Goal: Use online tool/utility: Utilize a website feature to perform a specific function

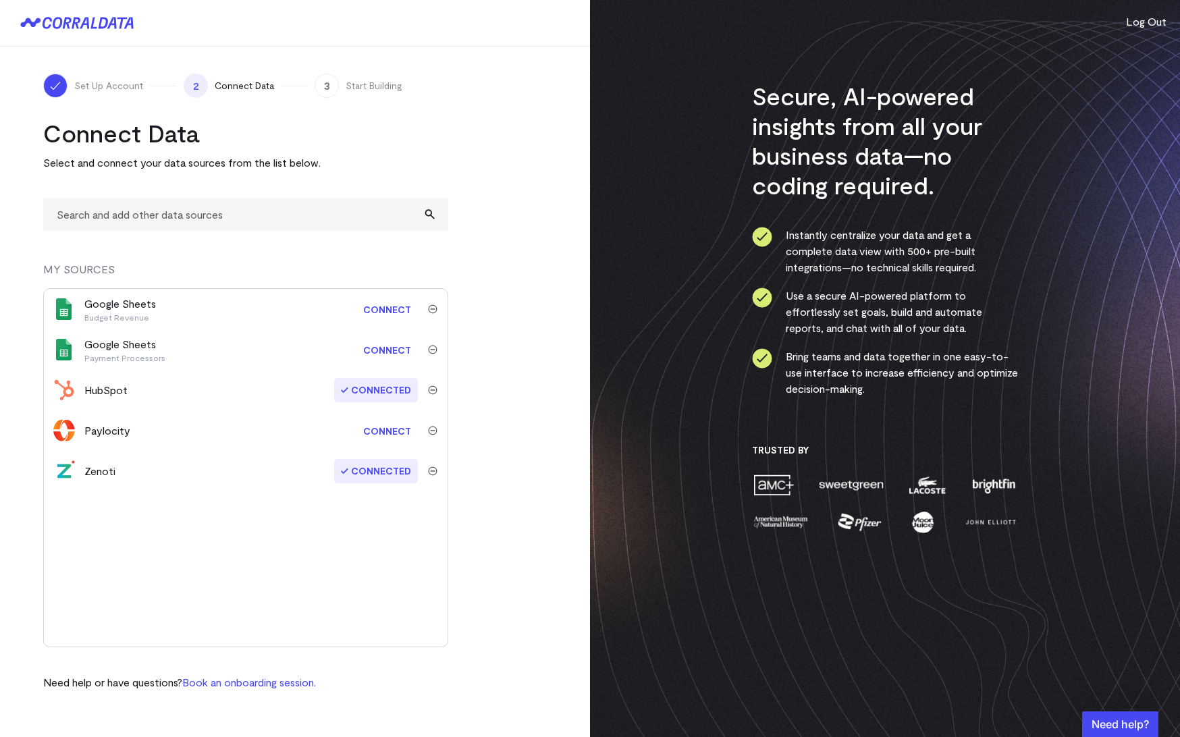
click at [391, 421] on link "Connect" at bounding box center [386, 430] width 61 height 25
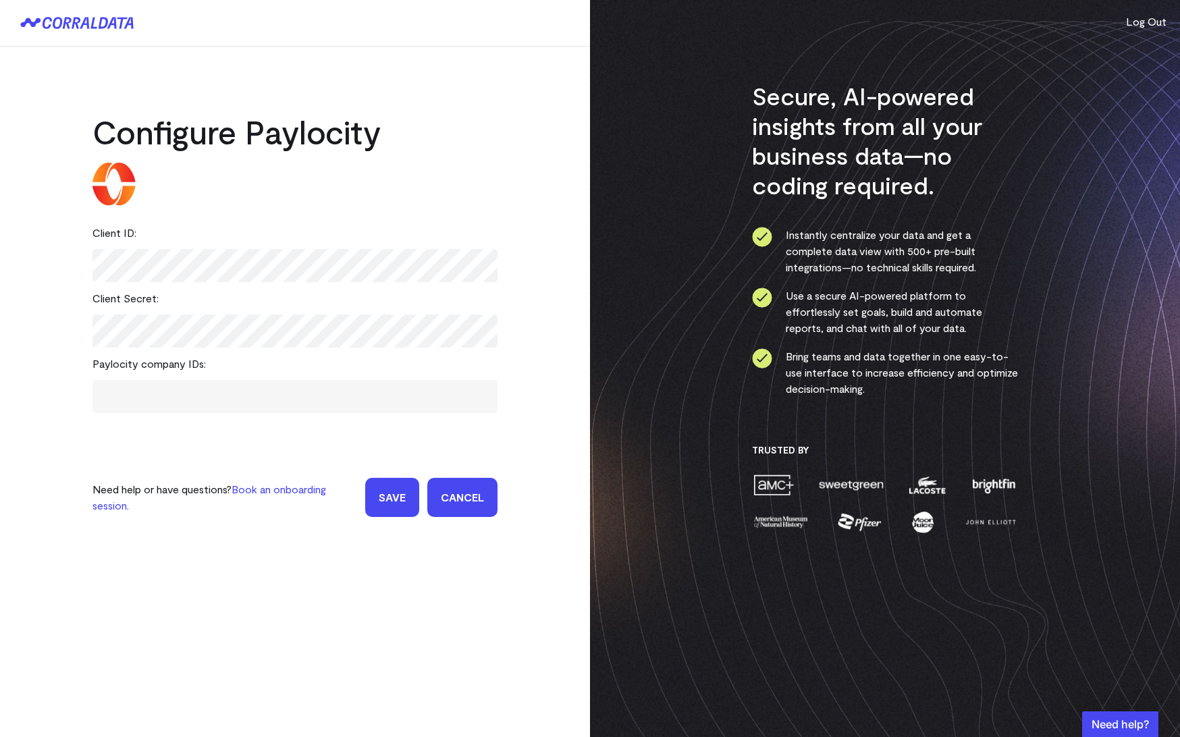
click at [139, 403] on span at bounding box center [294, 397] width 371 height 20
click at [406, 499] on input "Save" at bounding box center [392, 497] width 54 height 39
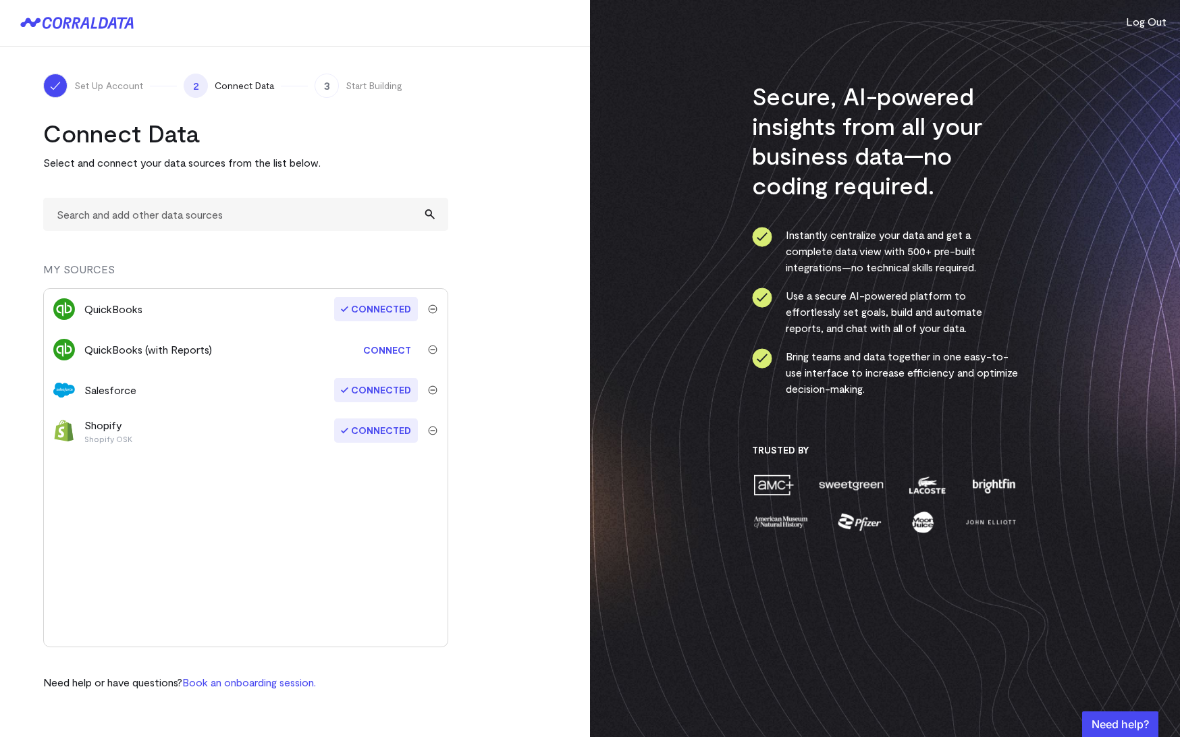
click at [382, 350] on link "Connect" at bounding box center [386, 349] width 61 height 25
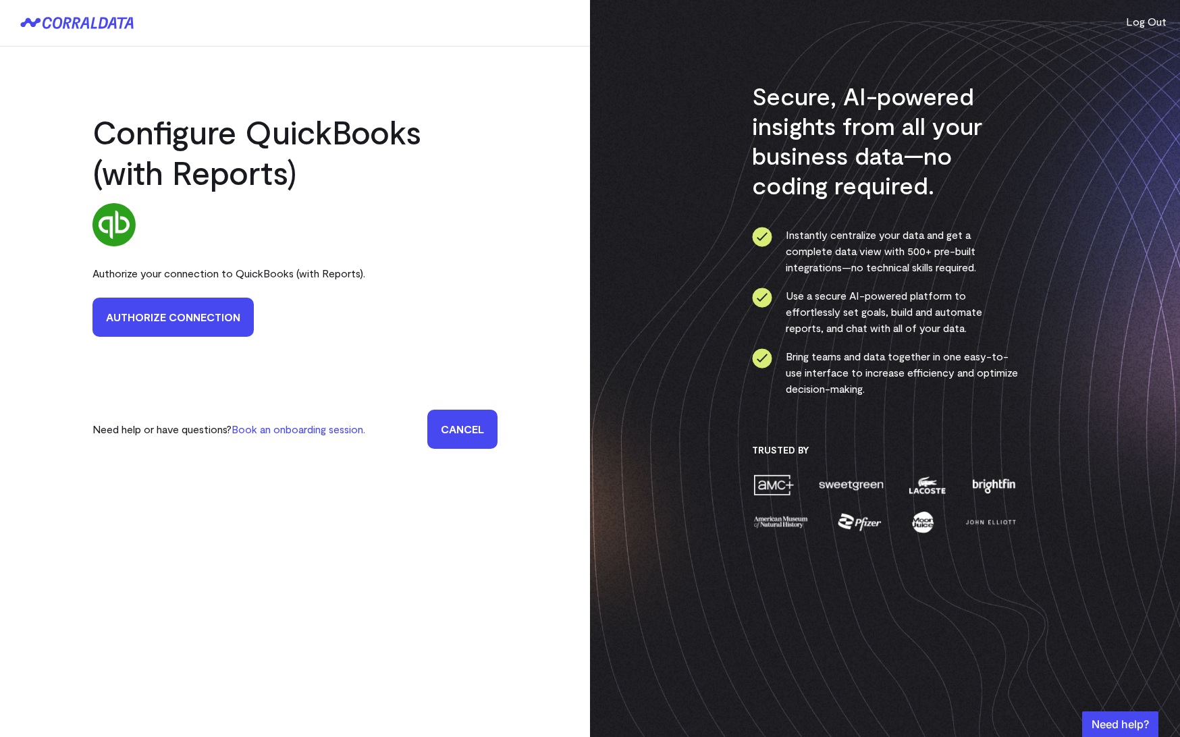
click at [217, 326] on link "Authorize Connection" at bounding box center [172, 317] width 161 height 39
